Goal: Communication & Community: Answer question/provide support

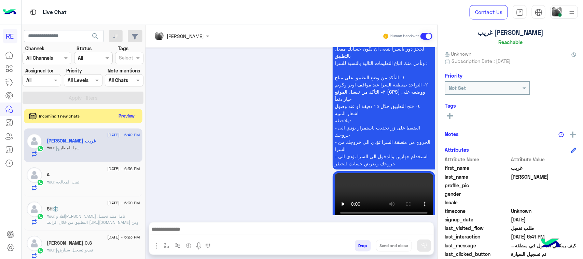
click at [134, 117] on button "Preview" at bounding box center [126, 115] width 21 height 9
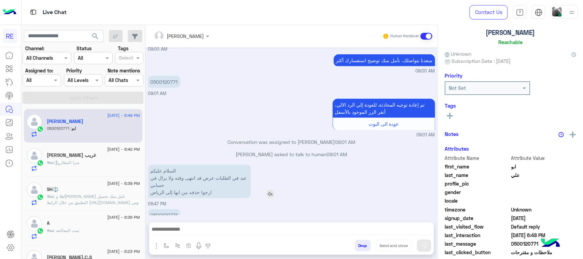
scroll to position [399, 0]
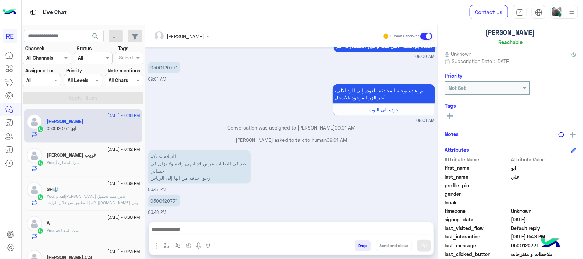
click at [197, 187] on div "السلام عليكم عند في الطلبات عرض قد انتهى وقته ولا يزال في حسابي ارجوا حذفه من ا…" at bounding box center [291, 171] width 287 height 44
click at [195, 178] on p "السلام عليكم عند في الطلبات عرض قد انتهى وقته ولا يزال في حسابي ارجوا حذفه من ا…" at bounding box center [199, 166] width 103 height 33
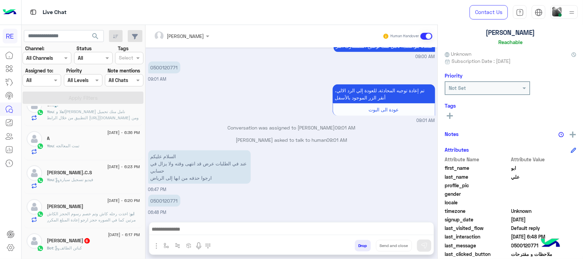
scroll to position [128, 0]
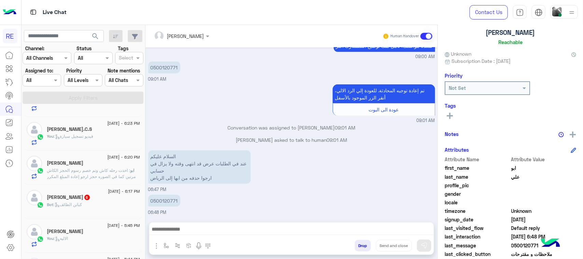
click at [120, 204] on div "Bot : كباتن الطائف" at bounding box center [93, 208] width 93 height 12
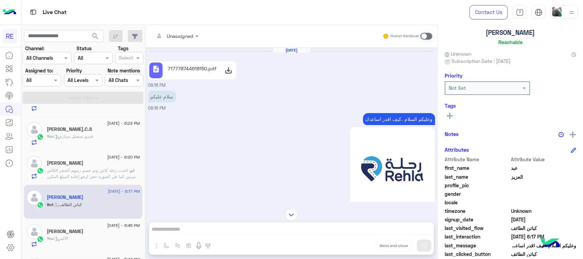
click at [397, 115] on p "وعليكم السلام ،كيف اقدر اساعدك" at bounding box center [399, 119] width 72 height 12
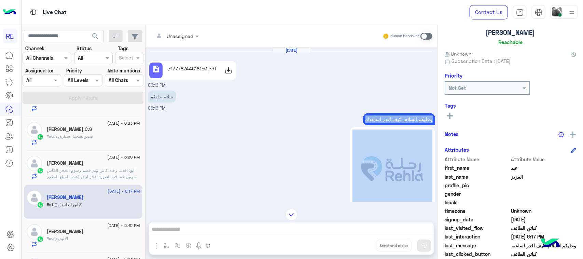
click at [397, 115] on p "وعليكم السلام ،كيف اقدر اساعدك" at bounding box center [399, 119] width 72 height 12
copy div "وعليكم السلام ،كيف اقدر اساعدك"
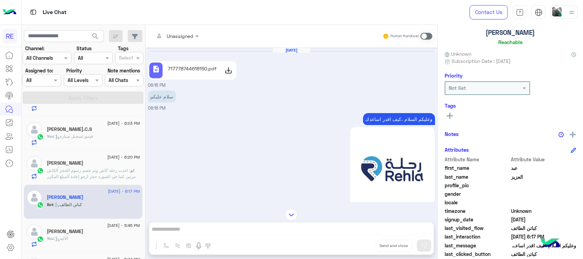
click at [422, 36] on span at bounding box center [427, 36] width 12 height 7
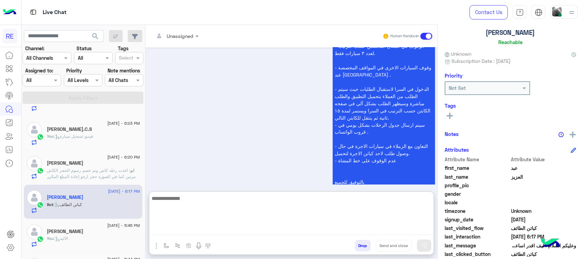
click at [290, 228] on textarea at bounding box center [291, 214] width 285 height 41
paste textarea "**********"
type textarea "**********"
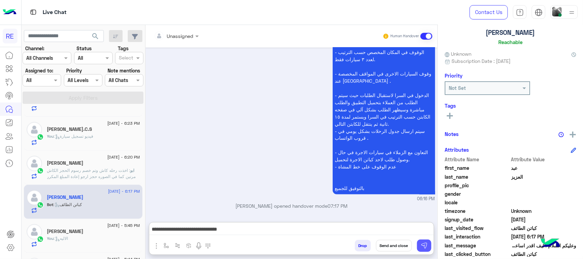
click at [428, 240] on button at bounding box center [424, 246] width 14 height 12
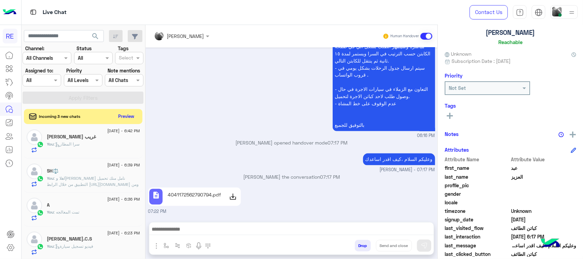
scroll to position [0, 0]
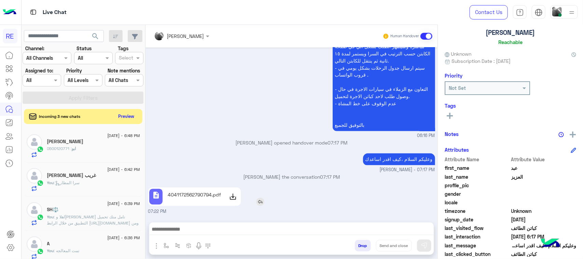
click at [237, 197] on div at bounding box center [232, 197] width 13 height 14
click at [129, 119] on button "Preview" at bounding box center [126, 115] width 21 height 9
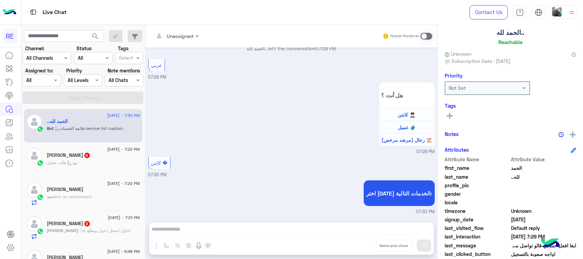
click at [430, 34] on span at bounding box center [427, 36] width 12 height 7
